Goal: Entertainment & Leisure: Consume media (video, audio)

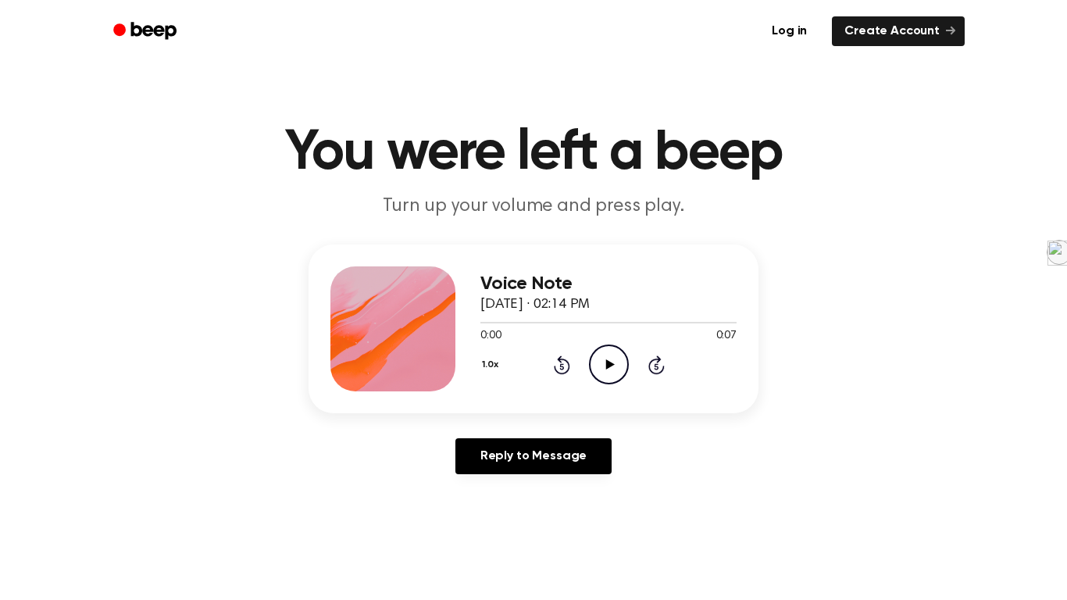
click at [611, 343] on div "0:00 0:07" at bounding box center [609, 336] width 256 height 16
click at [599, 362] on icon "Play Audio" at bounding box center [609, 365] width 40 height 40
click at [566, 365] on icon "Rewind 5 seconds" at bounding box center [561, 365] width 17 height 20
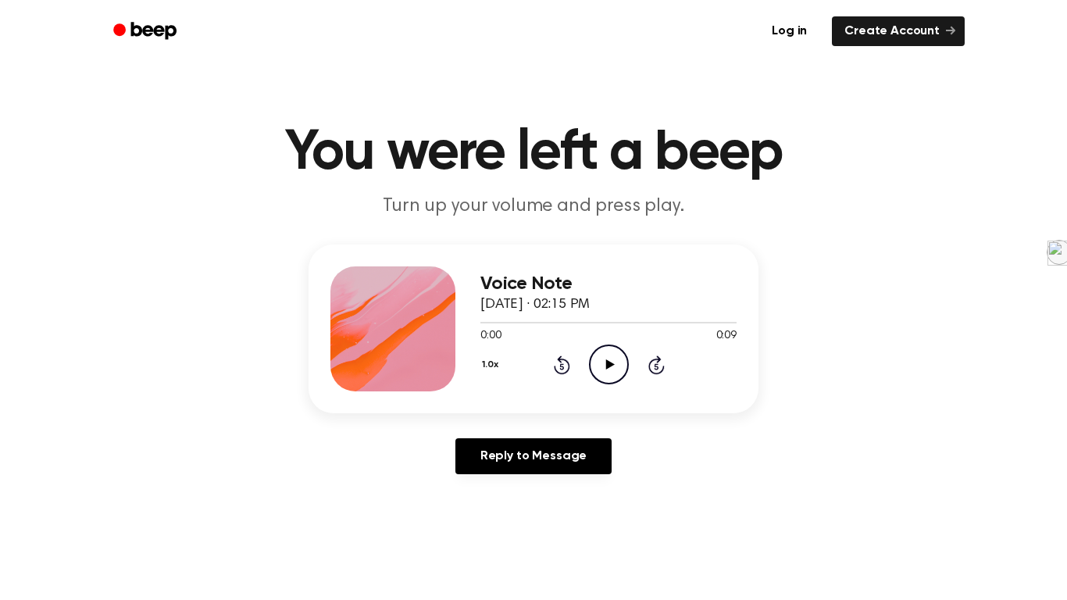
click at [599, 381] on circle at bounding box center [609, 364] width 38 height 38
click at [600, 366] on icon "Play Audio" at bounding box center [609, 365] width 40 height 40
click at [606, 365] on icon at bounding box center [610, 364] width 9 height 10
click at [610, 363] on icon at bounding box center [610, 364] width 9 height 10
click at [516, 153] on h1 "You were left a beep" at bounding box center [534, 153] width 800 height 56
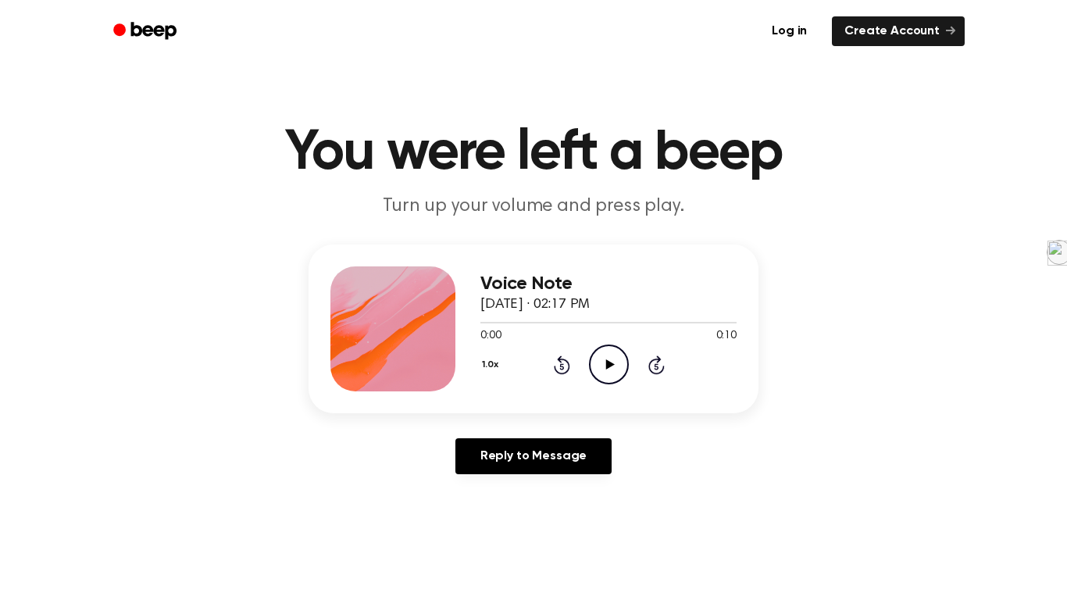
click at [613, 363] on icon "Play Audio" at bounding box center [609, 365] width 40 height 40
click at [600, 359] on icon "Play Audio" at bounding box center [609, 365] width 40 height 40
click at [613, 366] on icon "Play Audio" at bounding box center [609, 365] width 40 height 40
click at [616, 358] on icon "Play Audio" at bounding box center [609, 365] width 40 height 40
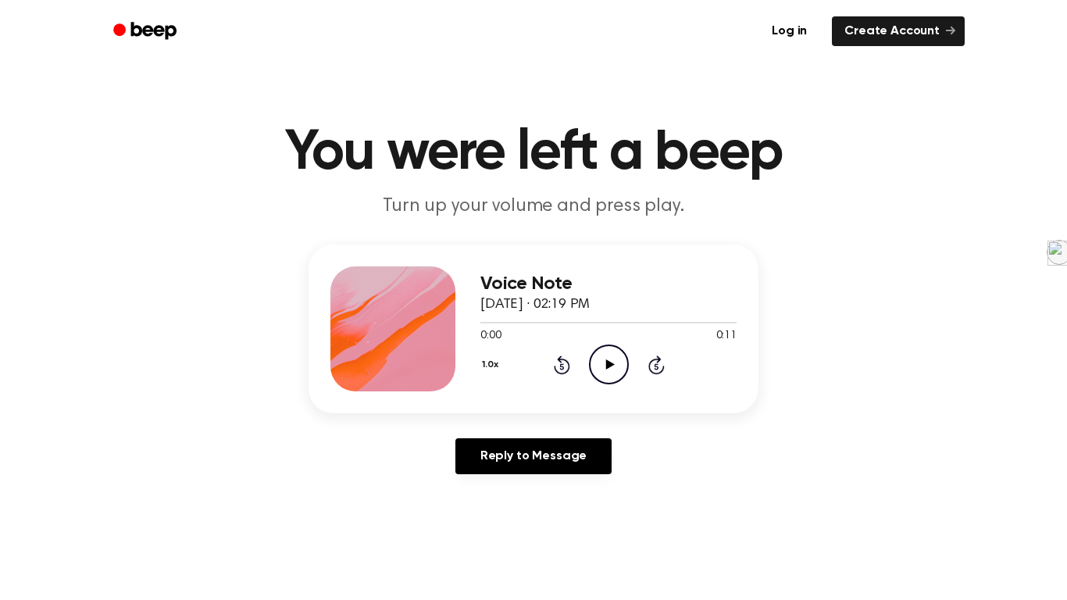
click at [613, 382] on icon "Play Audio" at bounding box center [609, 365] width 40 height 40
click at [617, 357] on icon "Play Audio" at bounding box center [609, 365] width 40 height 40
click at [603, 358] on icon "Play Audio" at bounding box center [609, 365] width 40 height 40
click at [592, 370] on icon "Play Audio" at bounding box center [609, 365] width 40 height 40
click at [619, 353] on icon "Play Audio" at bounding box center [609, 365] width 40 height 40
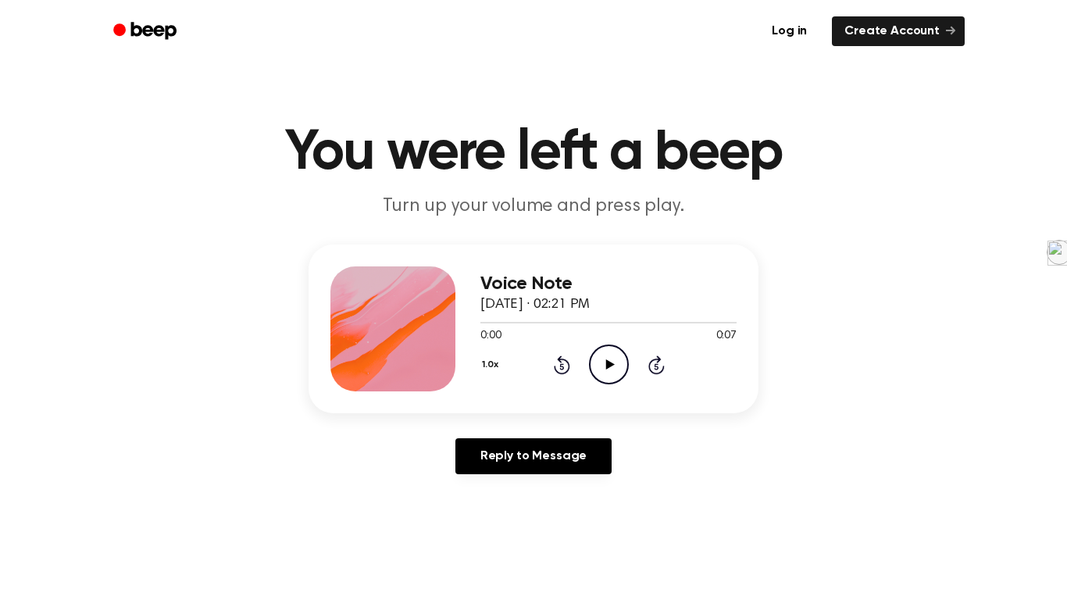
click at [606, 365] on icon at bounding box center [610, 364] width 9 height 10
click at [599, 359] on icon "Play Audio" at bounding box center [609, 365] width 40 height 40
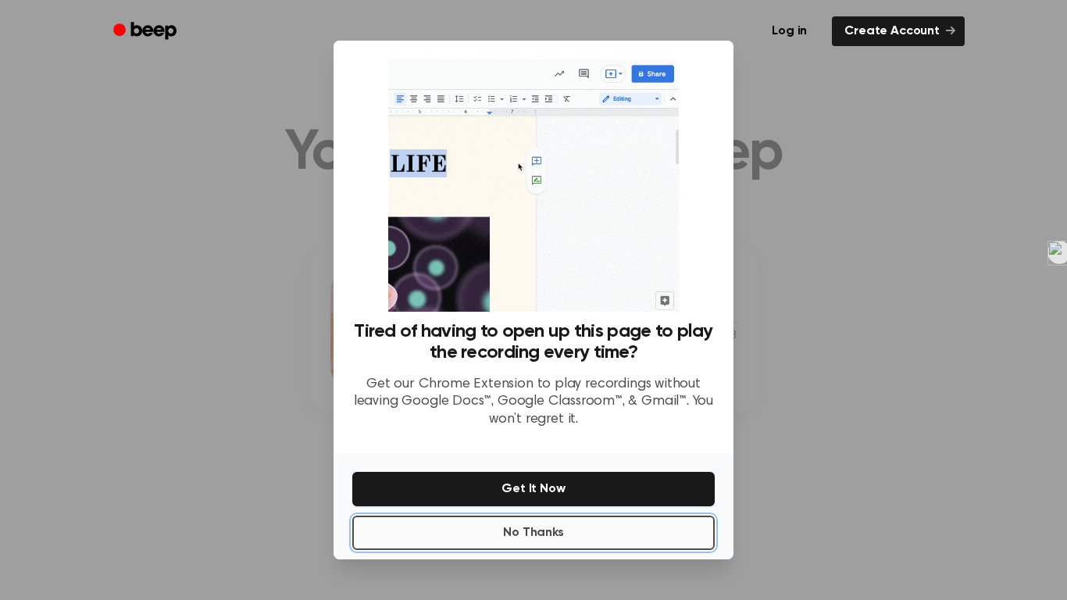
click at [657, 545] on button "No Thanks" at bounding box center [533, 533] width 363 height 34
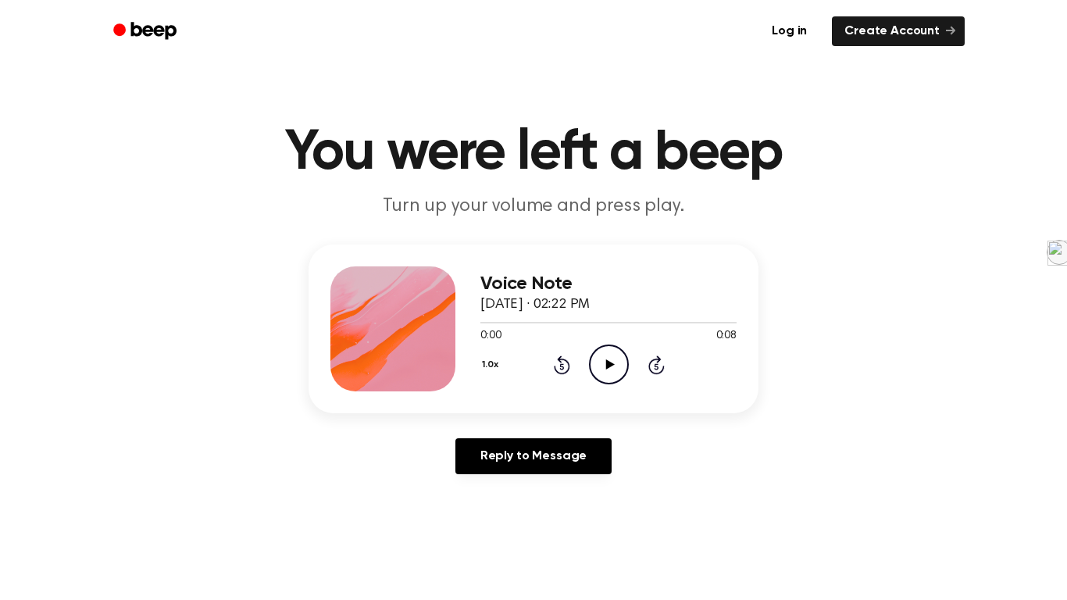
click at [609, 359] on icon "Play Audio" at bounding box center [609, 365] width 40 height 40
click at [597, 354] on icon "Play Audio" at bounding box center [609, 365] width 40 height 40
click at [592, 359] on icon "Play Audio" at bounding box center [609, 365] width 40 height 40
click at [597, 375] on icon "Play Audio" at bounding box center [609, 365] width 40 height 40
click at [605, 352] on icon "Play Audio" at bounding box center [609, 365] width 40 height 40
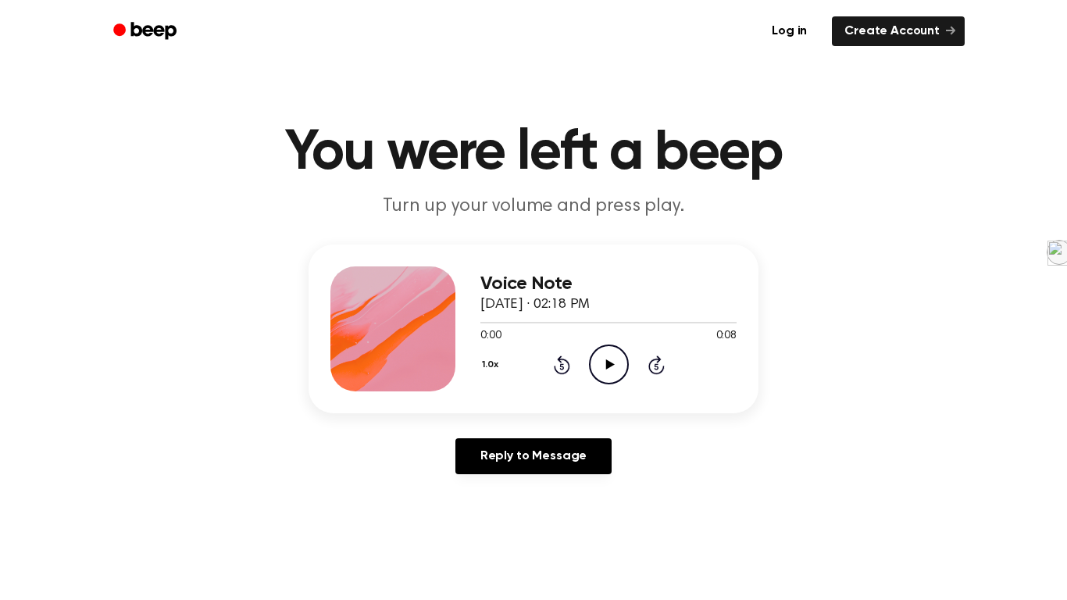
click at [604, 377] on icon "Play Audio" at bounding box center [609, 365] width 40 height 40
click at [613, 371] on icon "Play Audio" at bounding box center [609, 365] width 40 height 40
click at [611, 373] on icon "Play Audio" at bounding box center [609, 365] width 40 height 40
click at [609, 370] on icon "Pause Audio" at bounding box center [609, 365] width 40 height 40
click at [613, 373] on icon "Play Audio" at bounding box center [609, 365] width 40 height 40
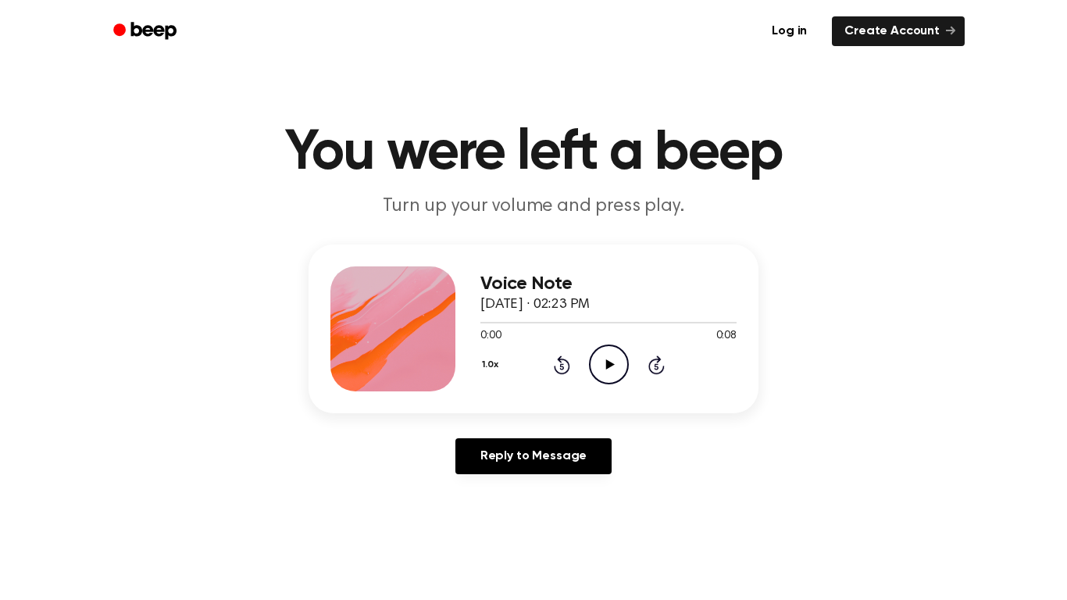
click at [605, 360] on icon "Play Audio" at bounding box center [609, 365] width 40 height 40
click at [608, 359] on icon "Play Audio" at bounding box center [609, 365] width 40 height 40
click at [593, 368] on icon "Play Audio" at bounding box center [609, 365] width 40 height 40
click at [595, 369] on icon "Play Audio" at bounding box center [609, 365] width 40 height 40
click at [613, 383] on circle at bounding box center [609, 364] width 38 height 38
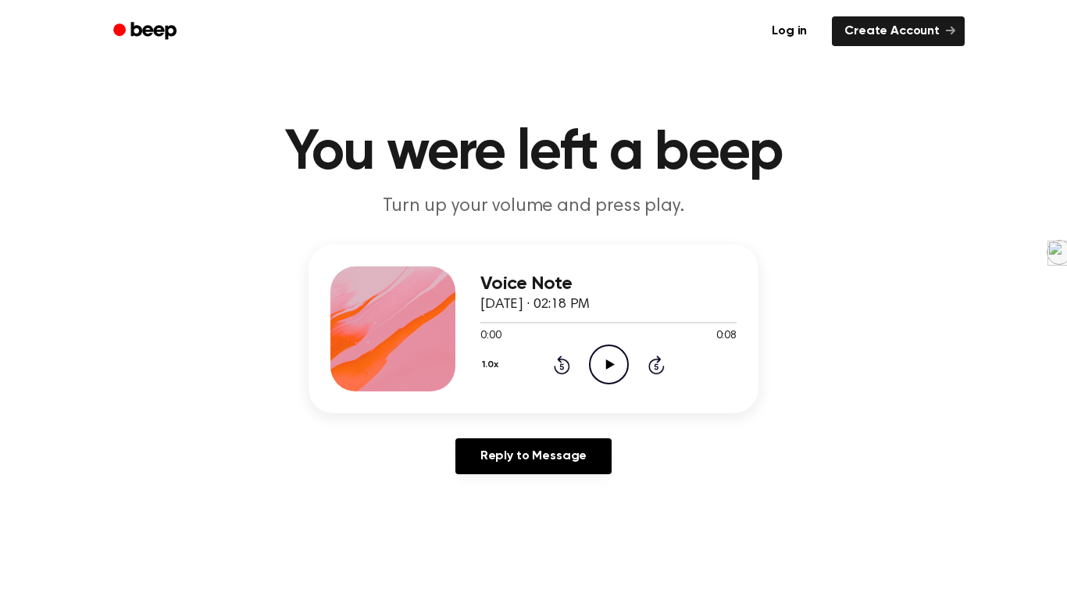
click at [602, 387] on div "Voice Note [DATE] · 02:18 PM 0:00 0:08 Your browser does not support the [objec…" at bounding box center [609, 328] width 256 height 125
click at [604, 384] on circle at bounding box center [609, 364] width 38 height 38
